Goal: Task Accomplishment & Management: Manage account settings

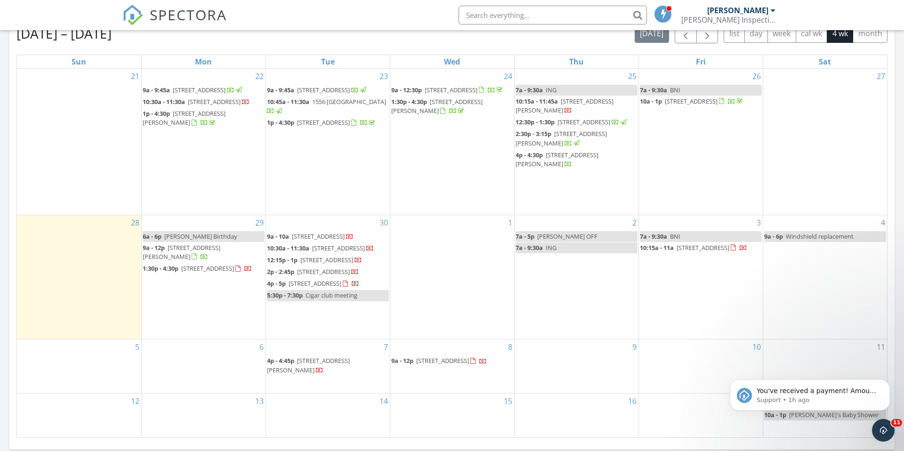
scroll to position [857, 904]
click at [206, 243] on span "[STREET_ADDRESS][PERSON_NAME]" at bounding box center [182, 251] width 78 height 17
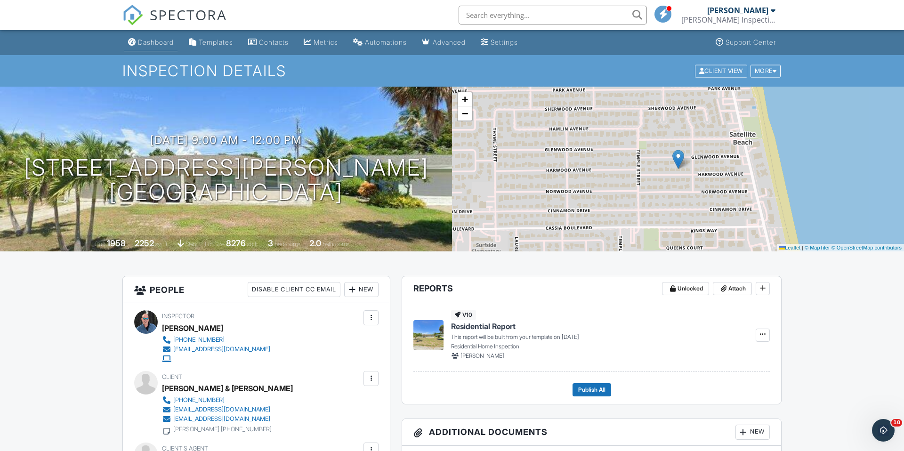
click at [161, 43] on div "Dashboard" at bounding box center [156, 42] width 36 height 8
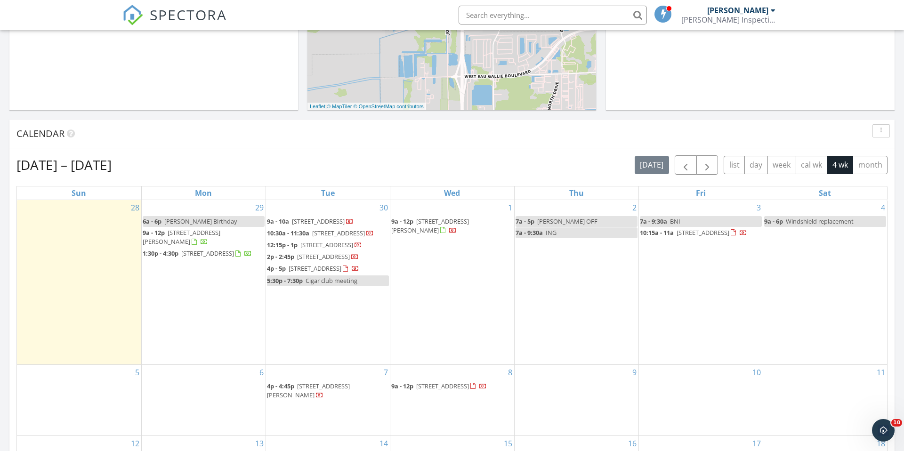
scroll to position [382, 0]
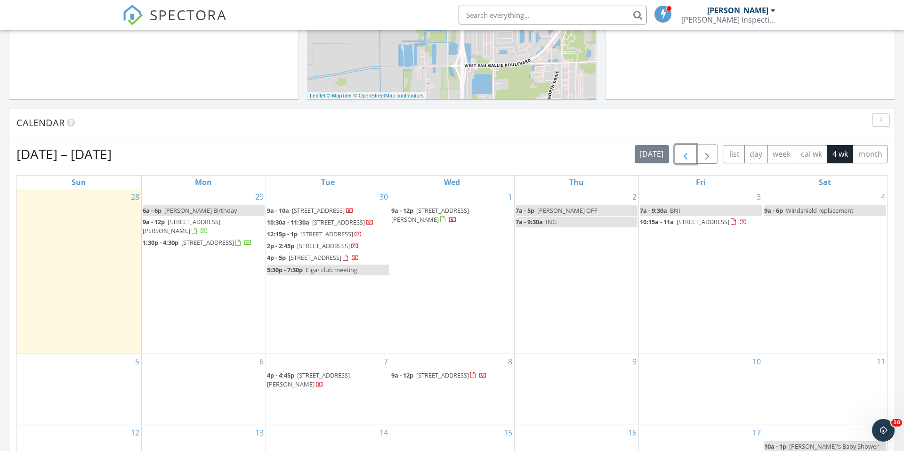
click at [685, 155] on span "button" at bounding box center [685, 154] width 11 height 11
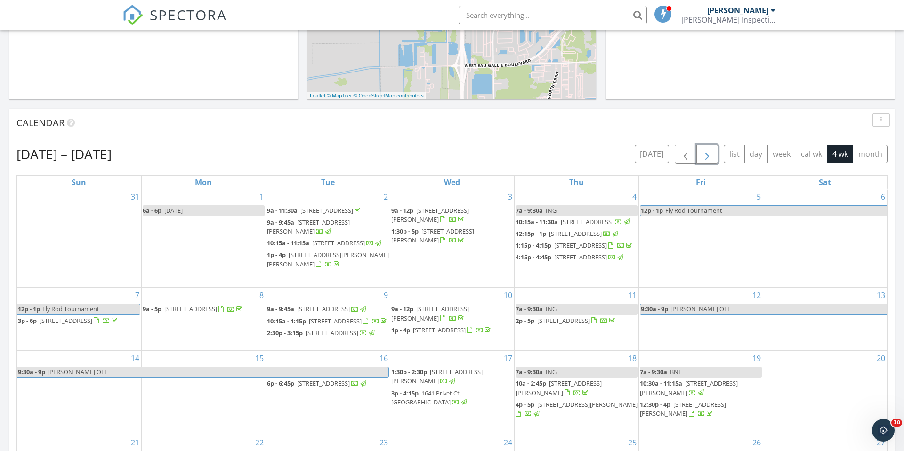
click at [714, 158] on button "button" at bounding box center [707, 153] width 22 height 19
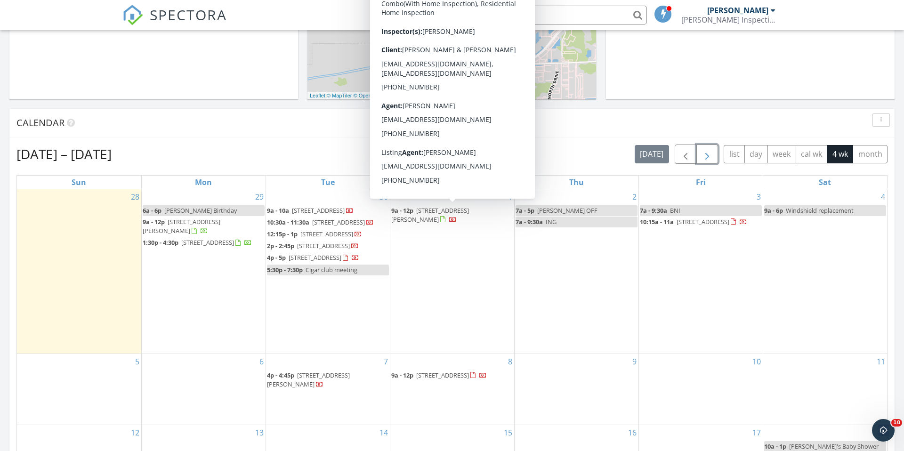
click at [443, 212] on span "[STREET_ADDRESS][PERSON_NAME]" at bounding box center [430, 214] width 78 height 17
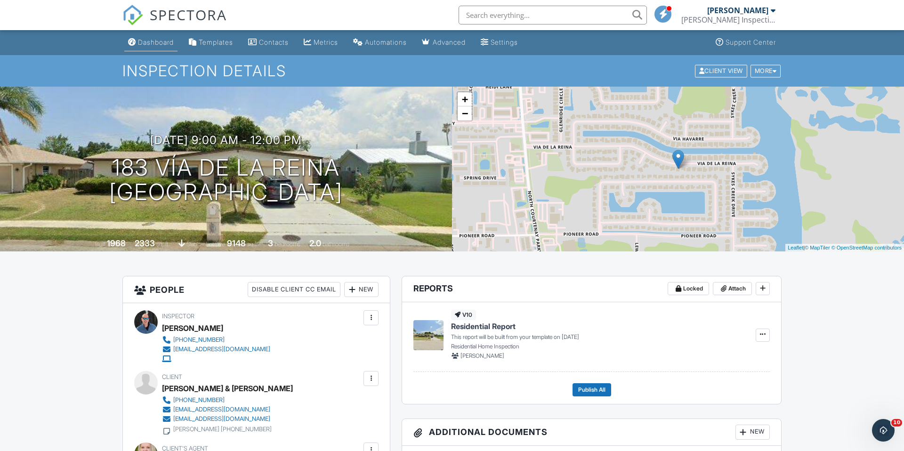
click at [144, 41] on div "Dashboard" at bounding box center [156, 42] width 36 height 8
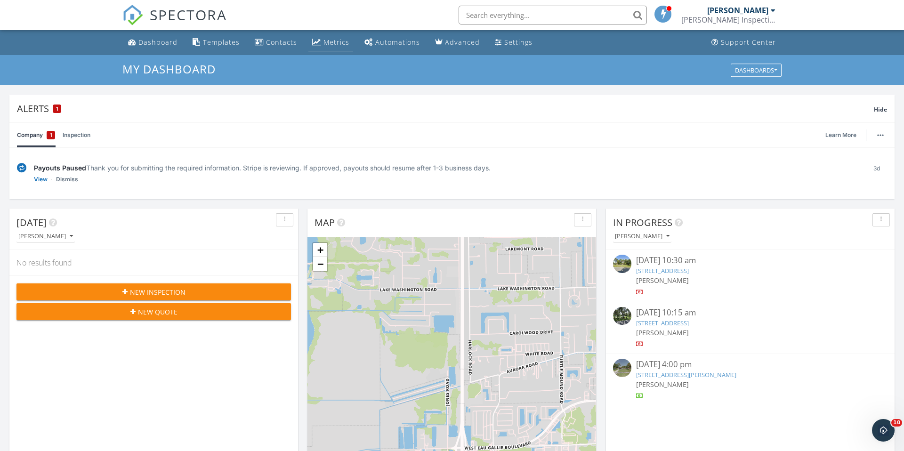
click at [335, 41] on div "Metrics" at bounding box center [336, 42] width 26 height 9
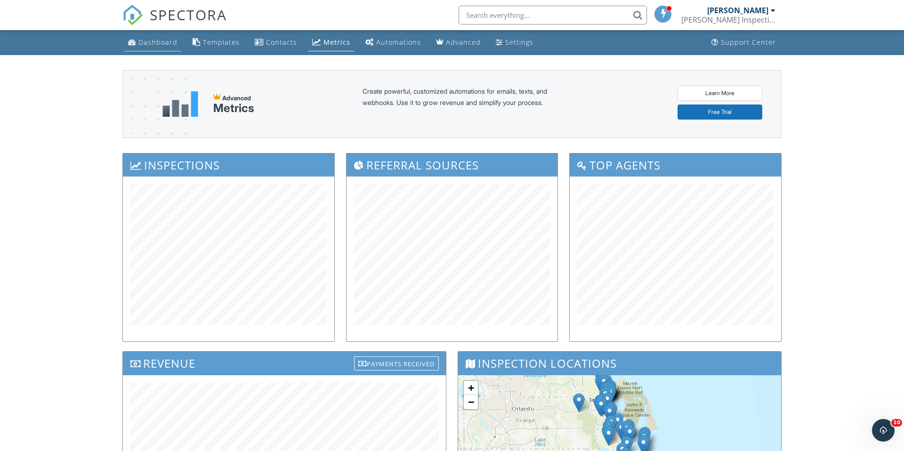
click at [154, 43] on div "Dashboard" at bounding box center [157, 42] width 39 height 9
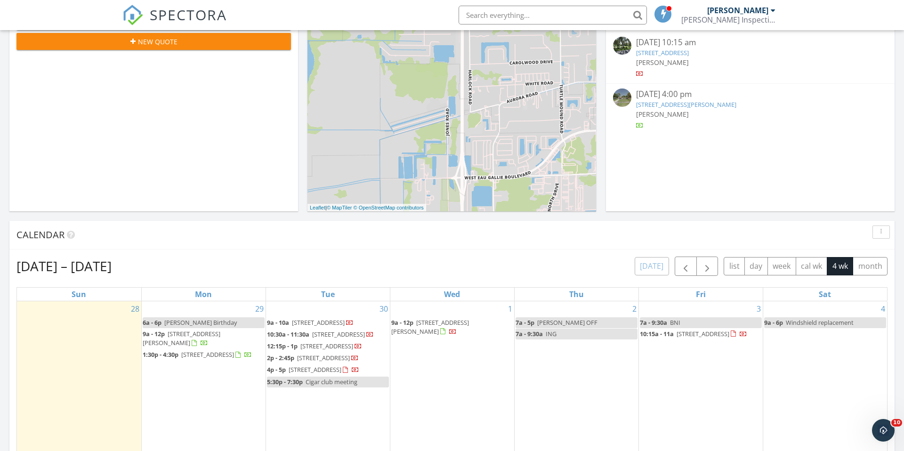
scroll to position [268, 0]
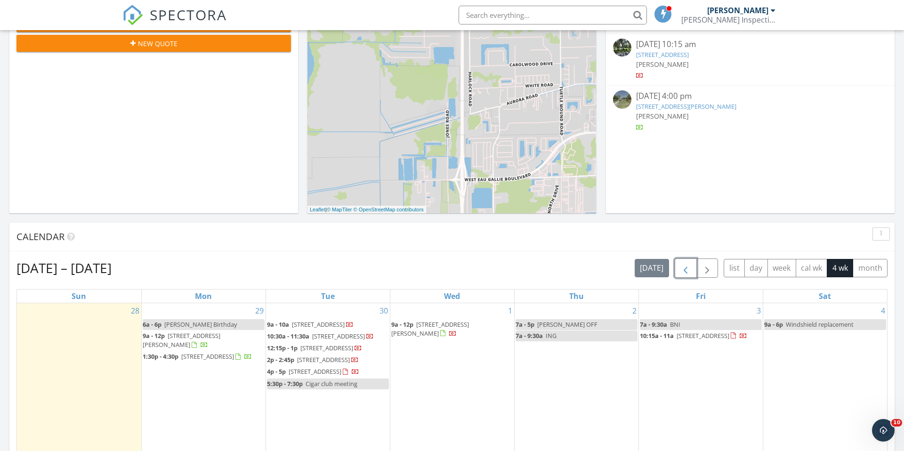
click at [687, 269] on span "button" at bounding box center [685, 268] width 11 height 11
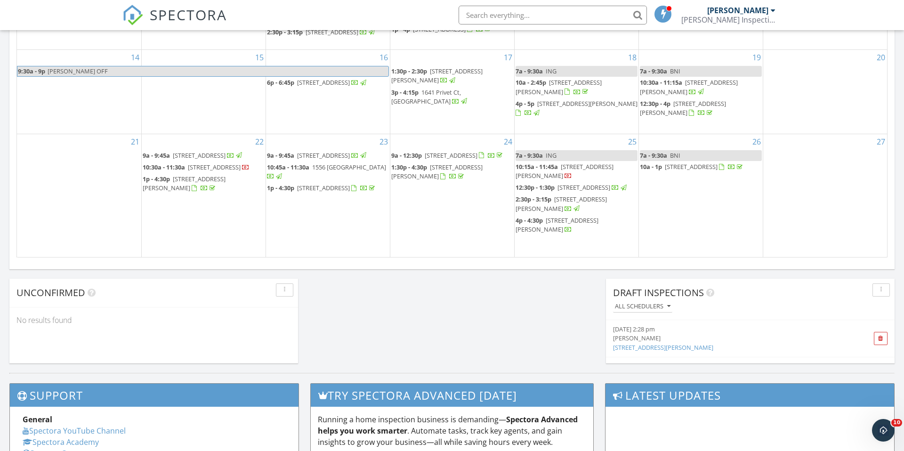
scroll to position [708, 0]
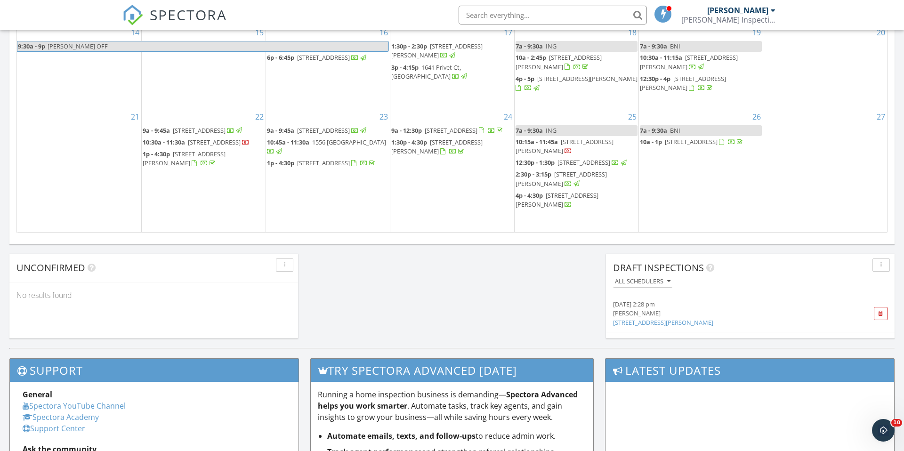
click at [216, 146] on span "2340 Turtle Mound Rd, Melbourne 32934" at bounding box center [214, 142] width 53 height 8
